Goal: Task Accomplishment & Management: Complete application form

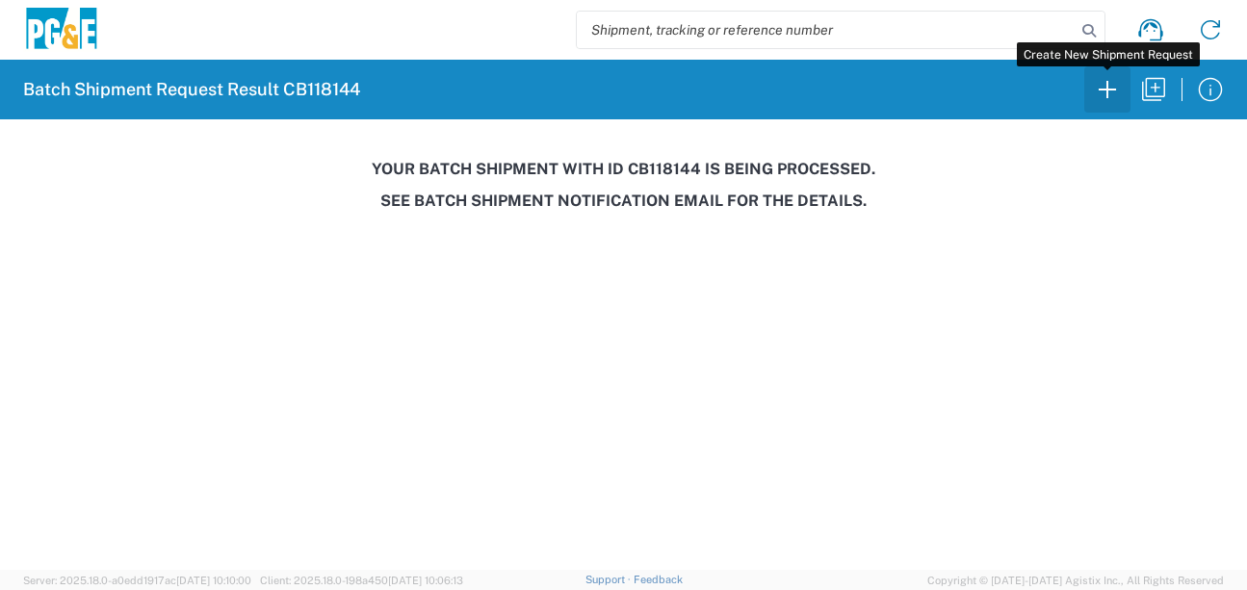
click at [1095, 99] on icon "button" at bounding box center [1107, 89] width 31 height 31
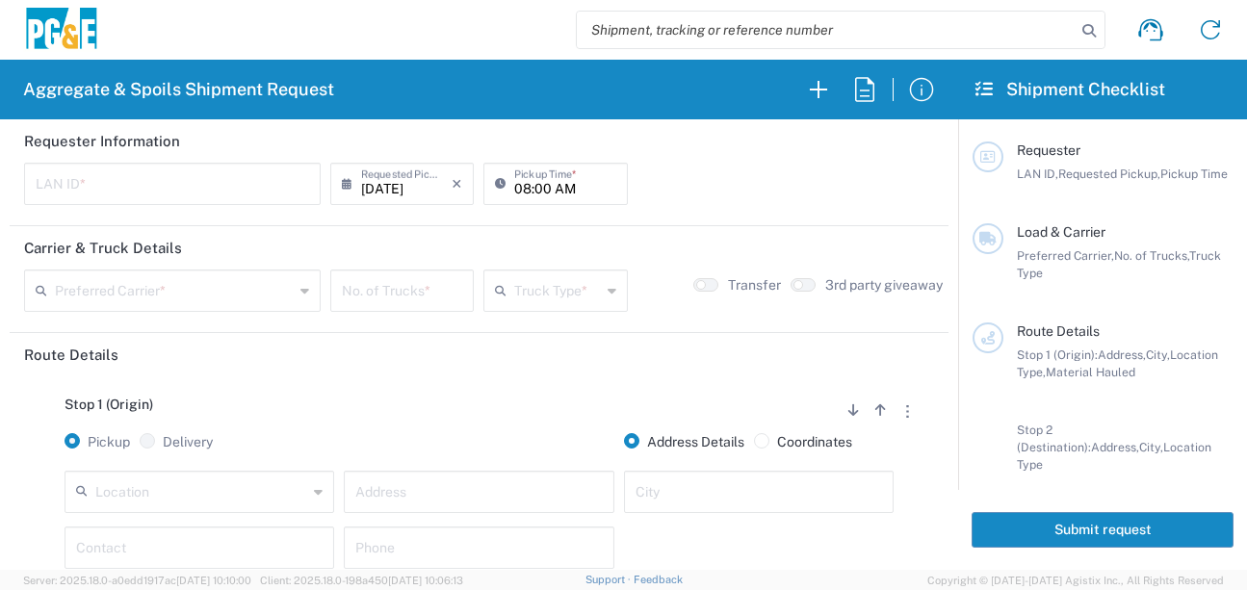
click at [108, 485] on input "text" at bounding box center [201, 491] width 212 height 34
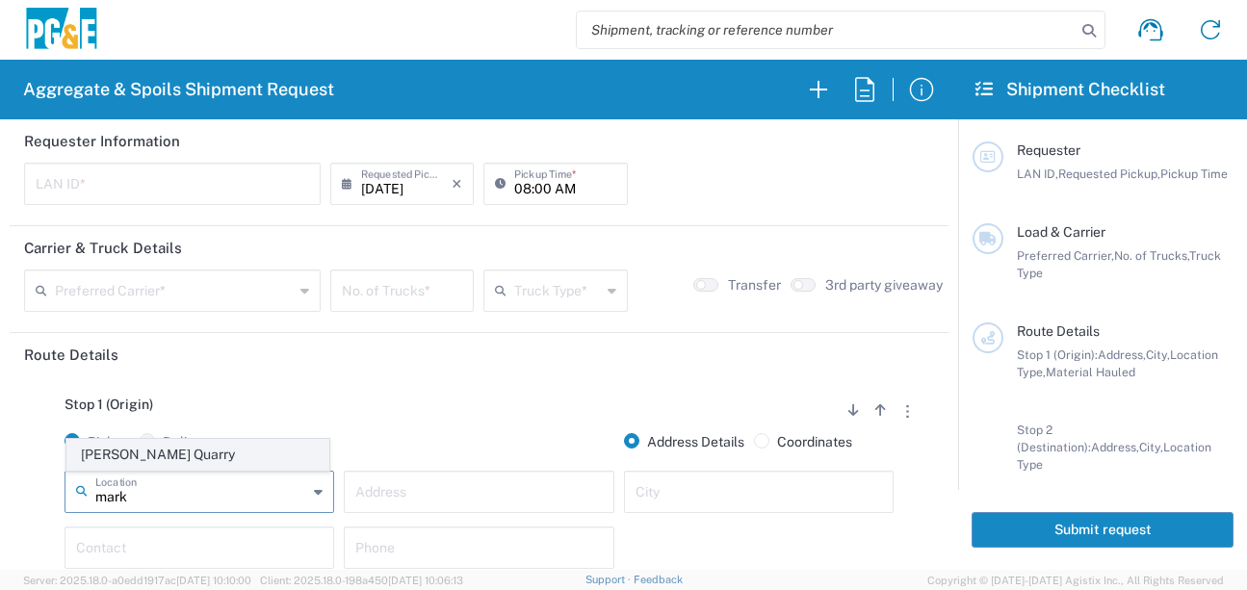
click at [148, 460] on span "[PERSON_NAME] Quarry" at bounding box center [197, 455] width 261 height 30
type input "[PERSON_NAME] Quarry"
type input "[STREET_ADDRESS][PERSON_NAME]"
type input "Santa [PERSON_NAME]"
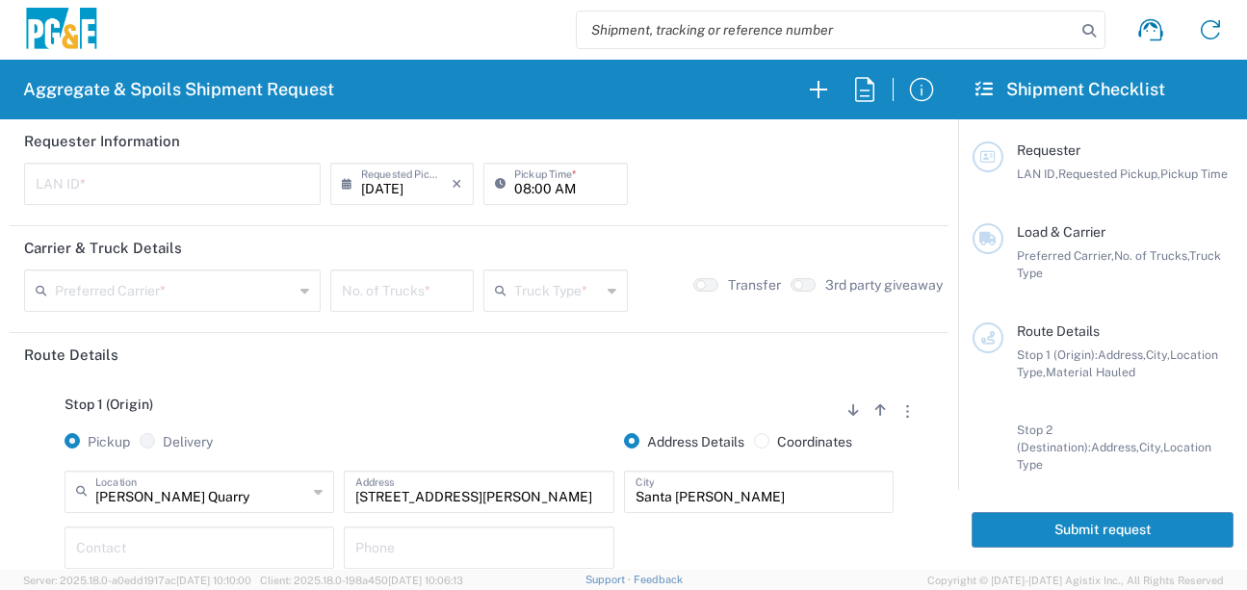
click at [305, 485] on div "[PERSON_NAME] Quarry Location" at bounding box center [199, 492] width 270 height 42
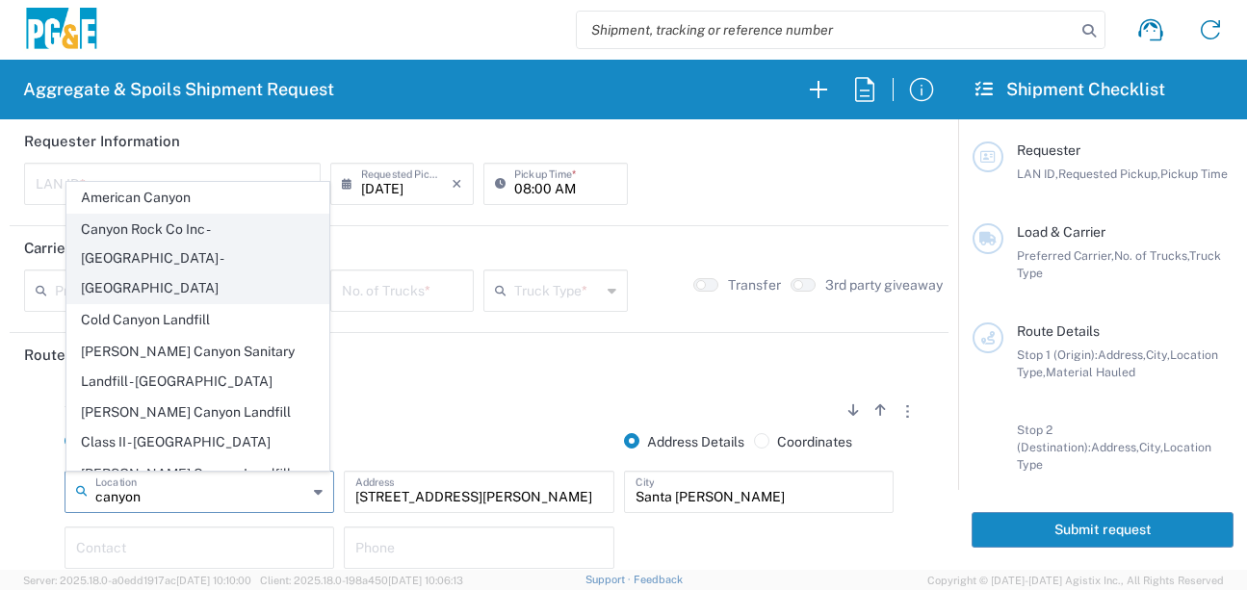
click at [239, 236] on span "Canyon Rock Co Inc - [GEOGRAPHIC_DATA] - [GEOGRAPHIC_DATA]" at bounding box center [197, 259] width 261 height 89
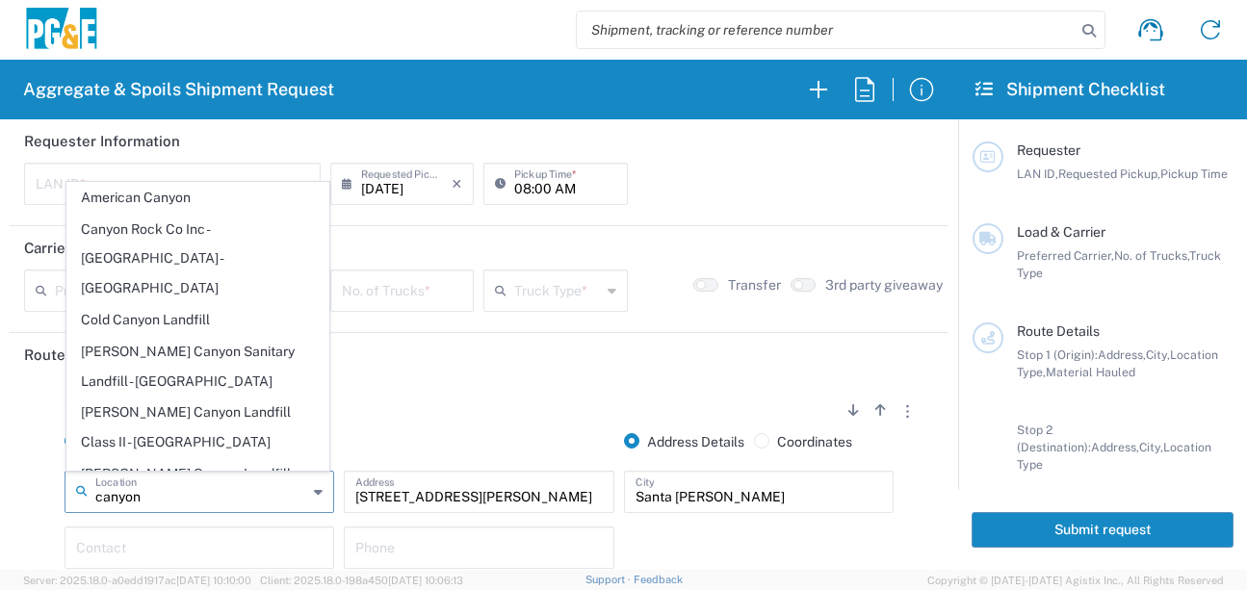
type input "Canyon Rock Co Inc - [GEOGRAPHIC_DATA] - [GEOGRAPHIC_DATA]"
type input "7525 CA-116"
type input "[GEOGRAPHIC_DATA]"
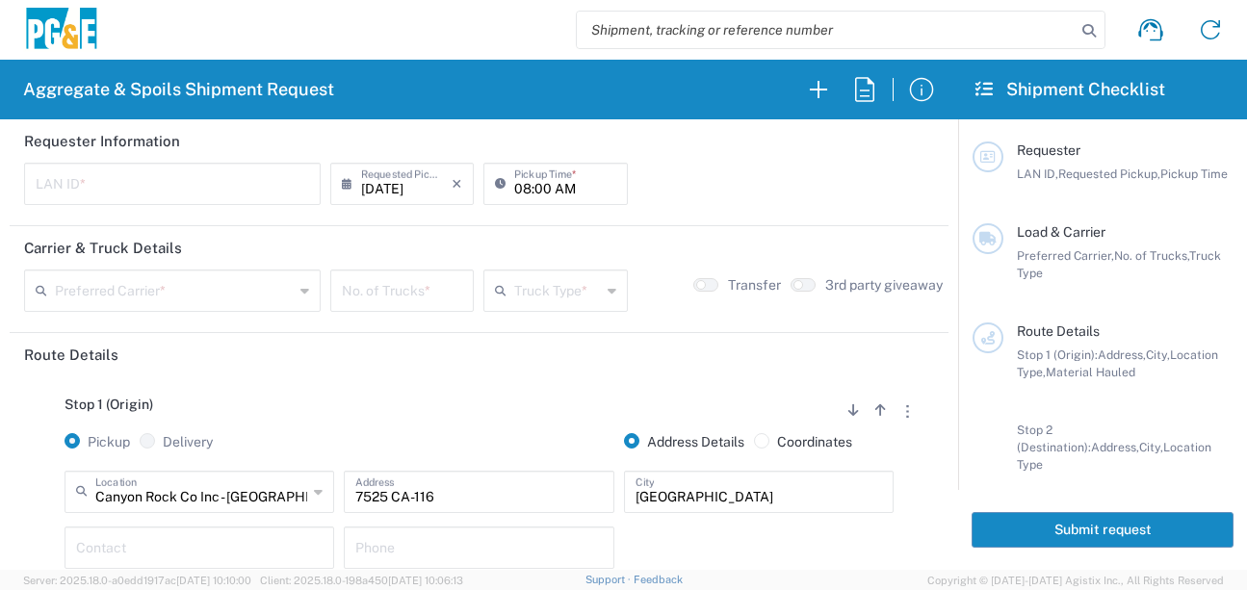
click at [237, 502] on input "Canyon Rock Co Inc - [GEOGRAPHIC_DATA] - [GEOGRAPHIC_DATA]" at bounding box center [201, 491] width 212 height 34
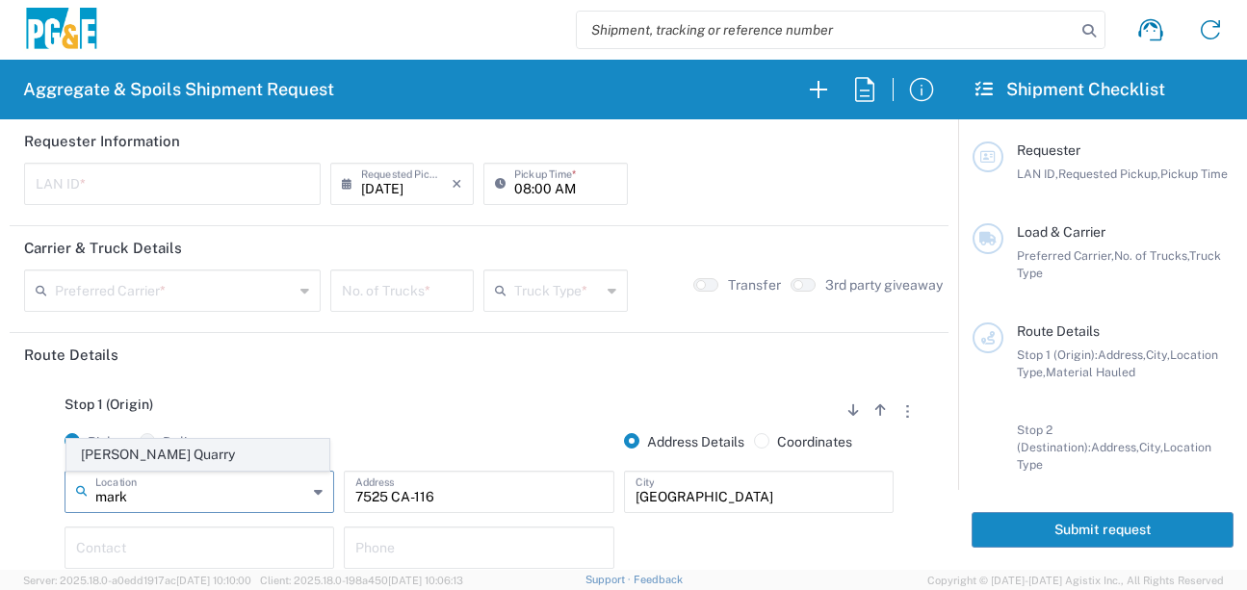
click at [248, 441] on span "[PERSON_NAME] Quarry" at bounding box center [197, 455] width 261 height 30
type input "[PERSON_NAME] Quarry"
type input "[STREET_ADDRESS][PERSON_NAME]"
type input "Santa [PERSON_NAME]"
